Goal: Task Accomplishment & Management: Use online tool/utility

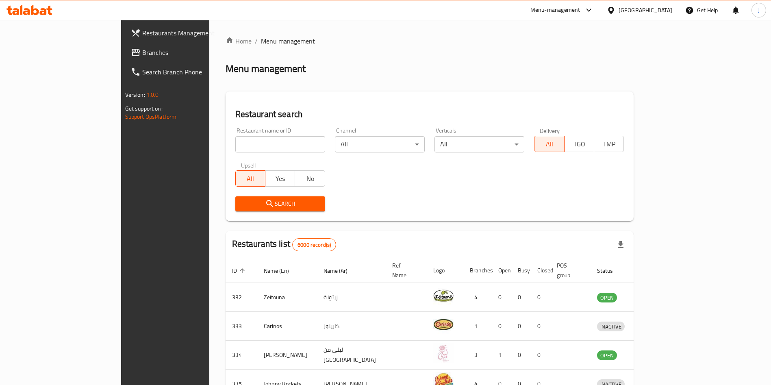
click at [255, 148] on input "search" at bounding box center [280, 144] width 90 height 16
type input "eathai"
click button "Search" at bounding box center [280, 203] width 90 height 15
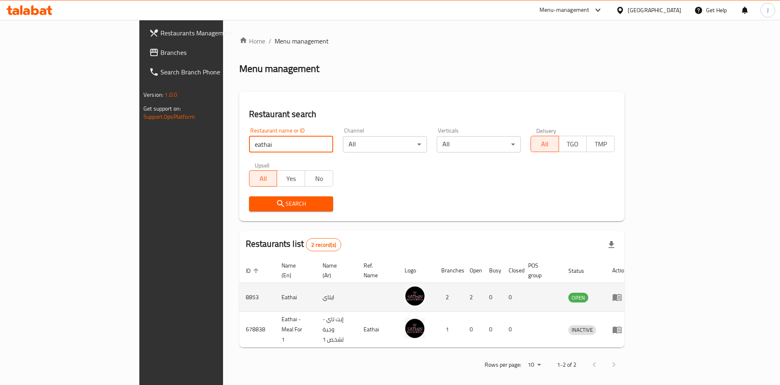
click at [620, 296] on icon "enhanced table" at bounding box center [619, 297] width 3 height 3
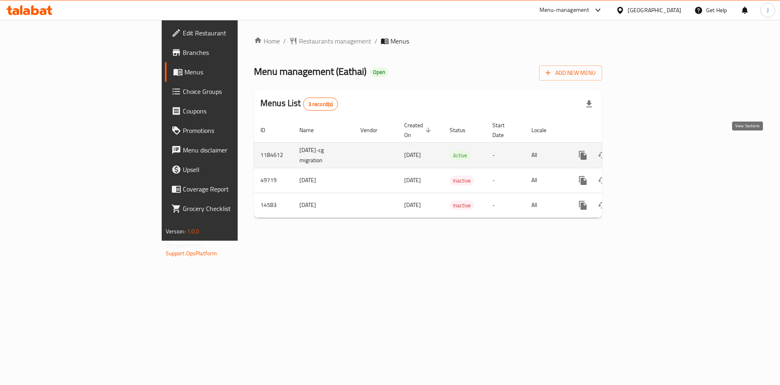
click at [645, 152] on icon "enhanced table" at bounding box center [641, 155] width 7 height 7
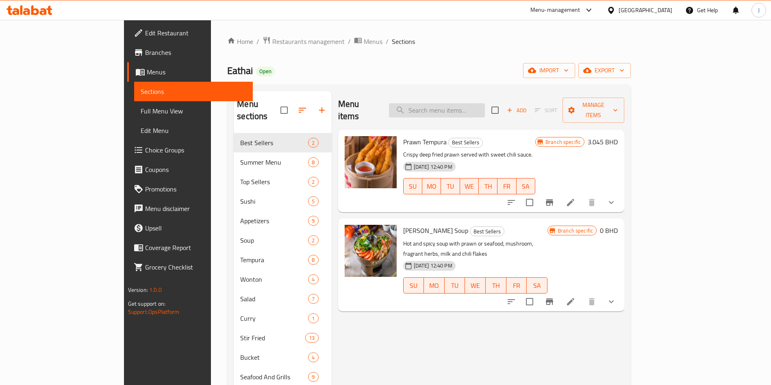
click at [475, 108] on input "search" at bounding box center [437, 110] width 96 height 14
paste input "Thai sea breeze salad"
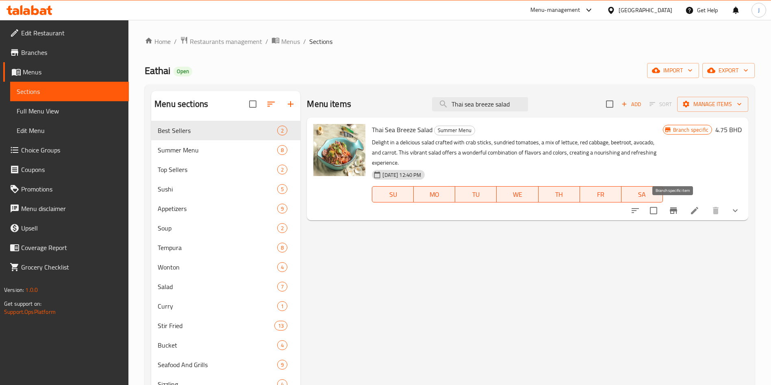
type input "Thai sea breeze salad"
click at [678, 210] on button "Branch-specific-item" at bounding box center [673, 211] width 20 height 20
click at [499, 106] on input "Thai sea breeze salad" at bounding box center [480, 104] width 96 height 14
paste input "Sukiyaki soup"
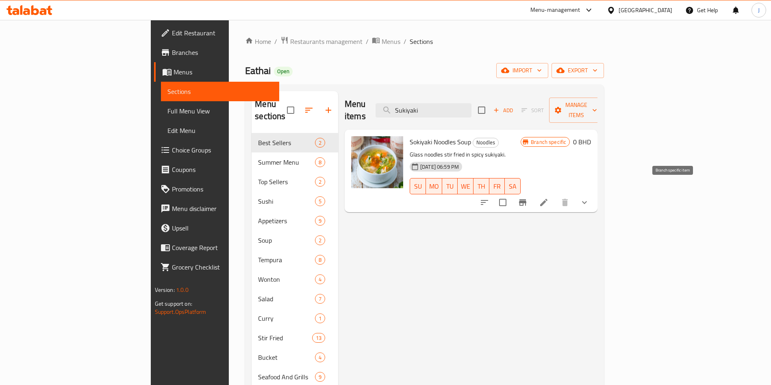
type input "Sukiyaki"
click at [526, 199] on icon "Branch-specific-item" at bounding box center [522, 202] width 7 height 7
click at [471, 103] on input "Sukiyaki" at bounding box center [423, 110] width 96 height 14
paste input "Ice cream tempura"
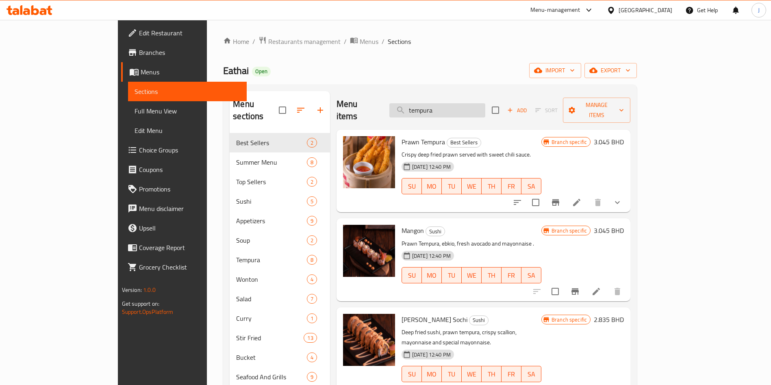
click at [479, 107] on input "tempura" at bounding box center [437, 110] width 96 height 14
paste input "Coconut Thai pudding"
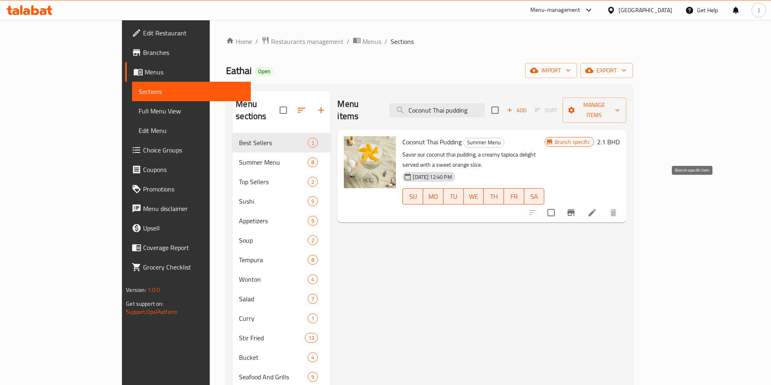
type input "Coconut Thai pudding"
click at [576, 208] on icon "Branch-specific-item" at bounding box center [571, 213] width 10 height 10
click at [504, 111] on div "Menu items Coconut Thai pudding Add Sort Manage items" at bounding box center [481, 110] width 288 height 39
click at [485, 106] on input "Coconut Thai pudding" at bounding box center [437, 110] width 96 height 14
paste input "Thai tea cream bru"
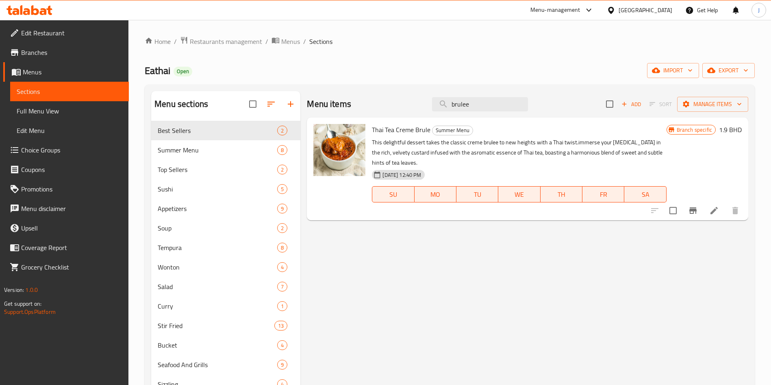
type input "brulee"
click at [700, 210] on button "Branch-specific-item" at bounding box center [693, 211] width 20 height 20
click at [505, 104] on input "brulee" at bounding box center [480, 104] width 96 height 14
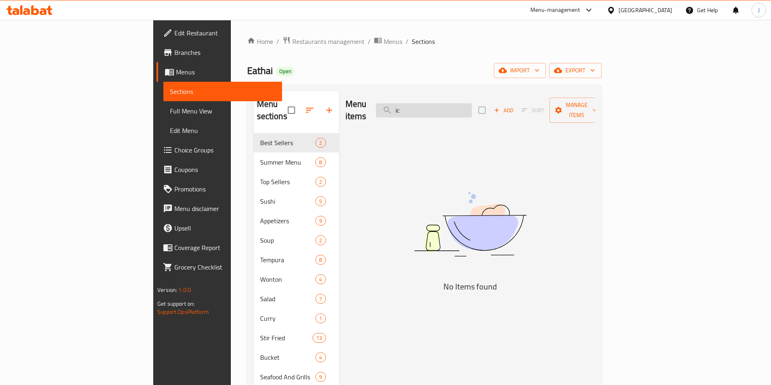
type input "i"
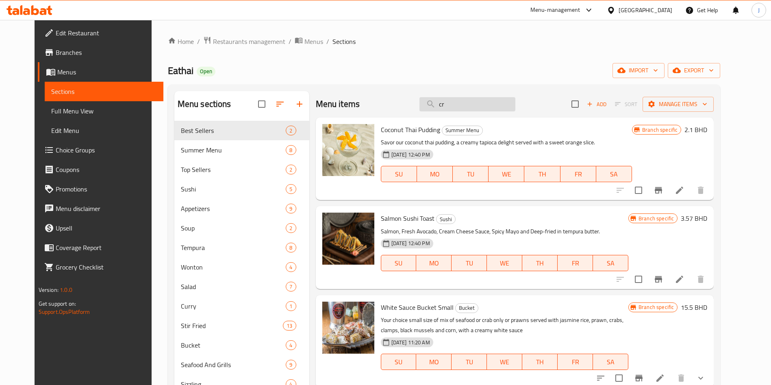
type input "c"
type input "cream"
